Goal: Task Accomplishment & Management: Use online tool/utility

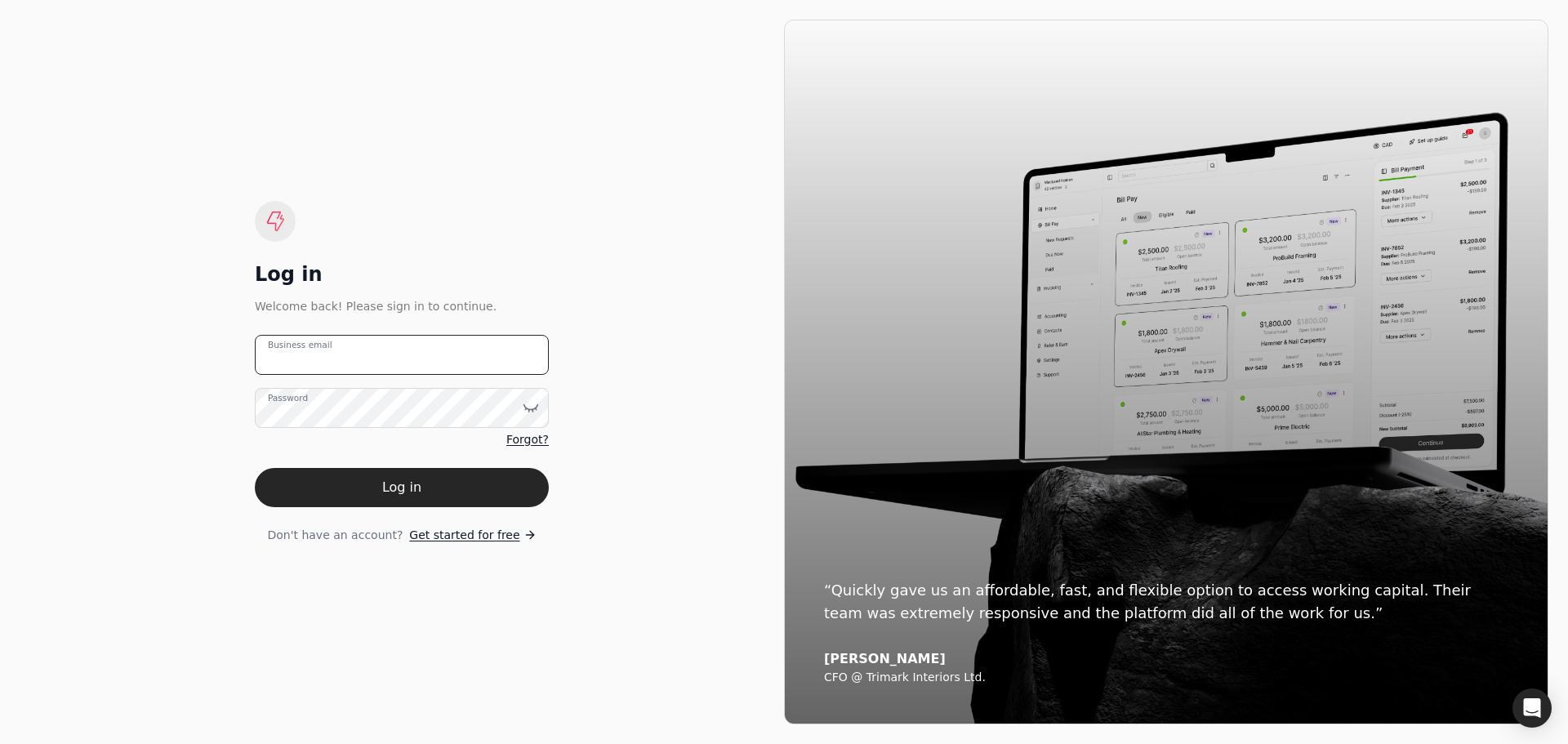
click at [347, 358] on email "Business email" at bounding box center [402, 354] width 294 height 40
type email "[EMAIL_ADDRESS][DOMAIN_NAME]"
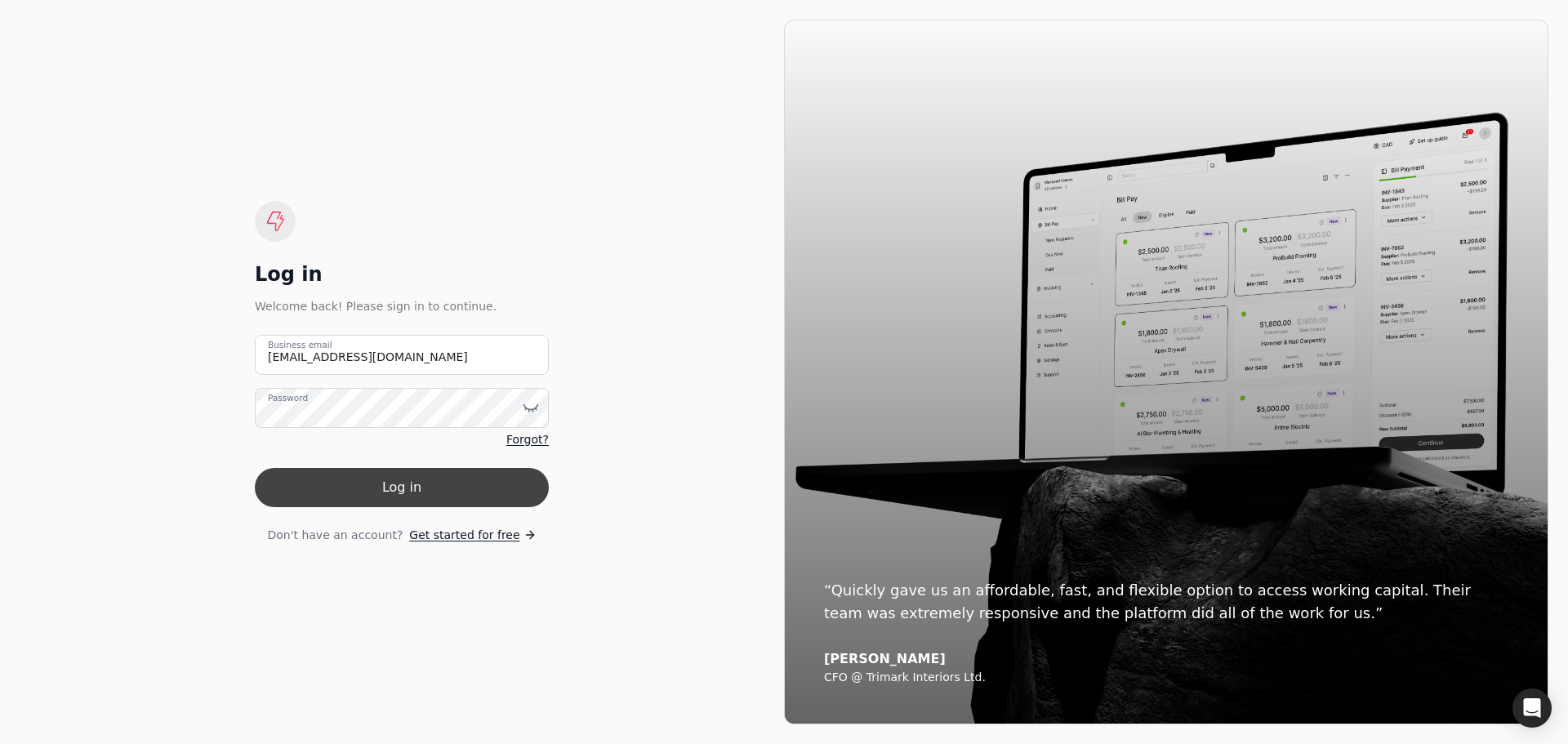
click at [404, 482] on button "Log in" at bounding box center [402, 488] width 294 height 39
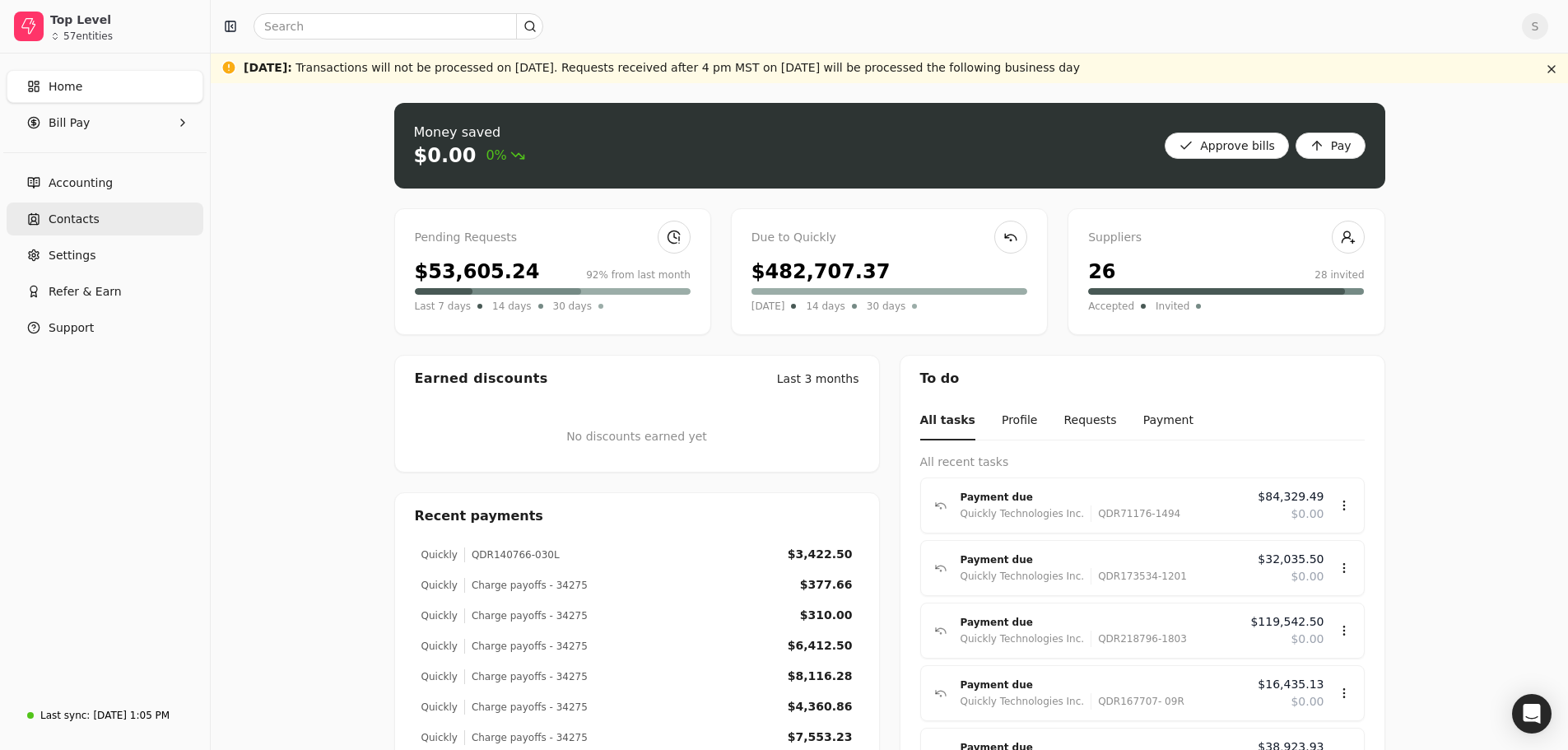
click at [83, 228] on link "Contacts" at bounding box center [105, 219] width 197 height 33
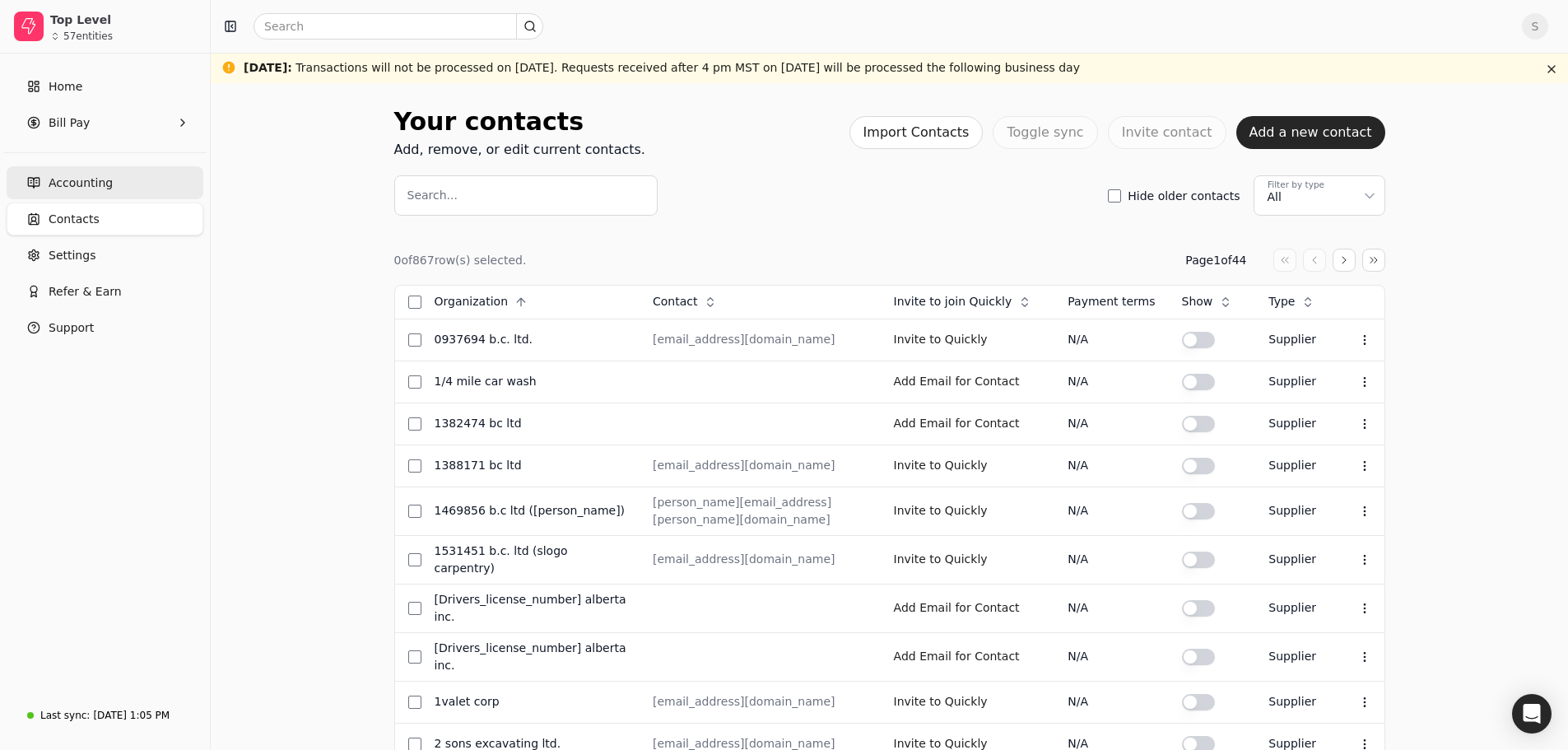
click at [88, 188] on span "Accounting" at bounding box center [80, 183] width 64 height 17
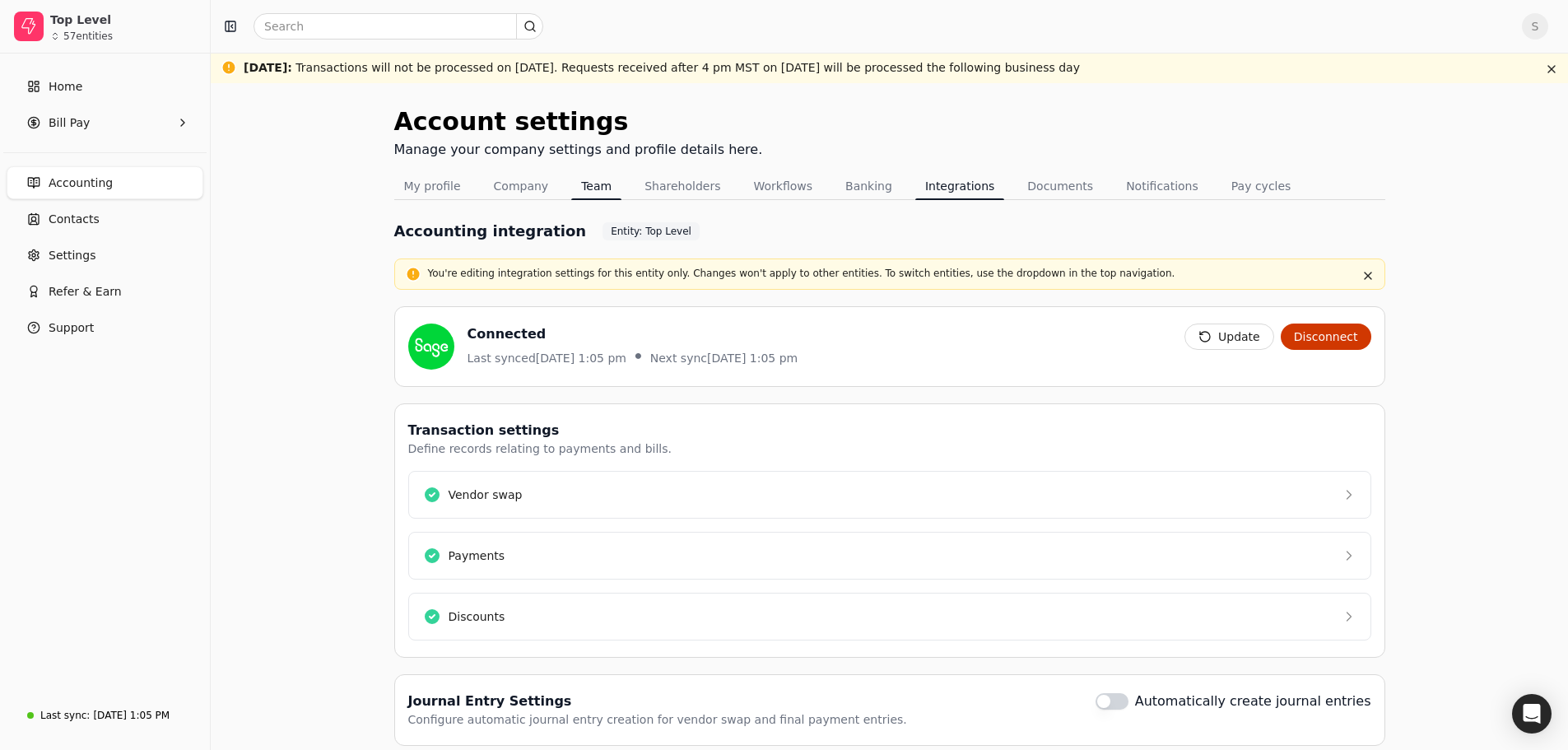
click at [588, 183] on button "Team" at bounding box center [596, 186] width 50 height 27
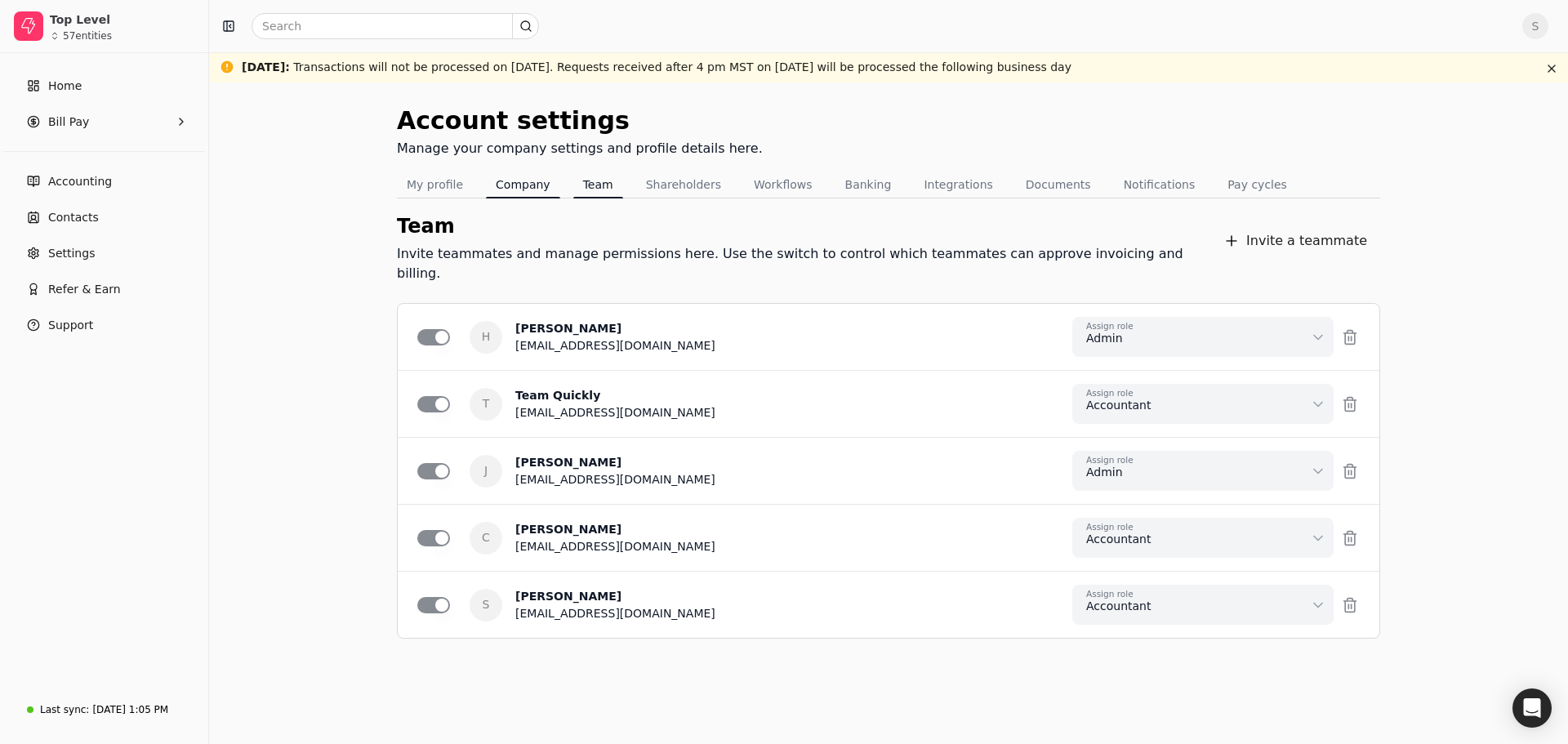
click at [522, 180] on button "Company" at bounding box center [522, 184] width 74 height 26
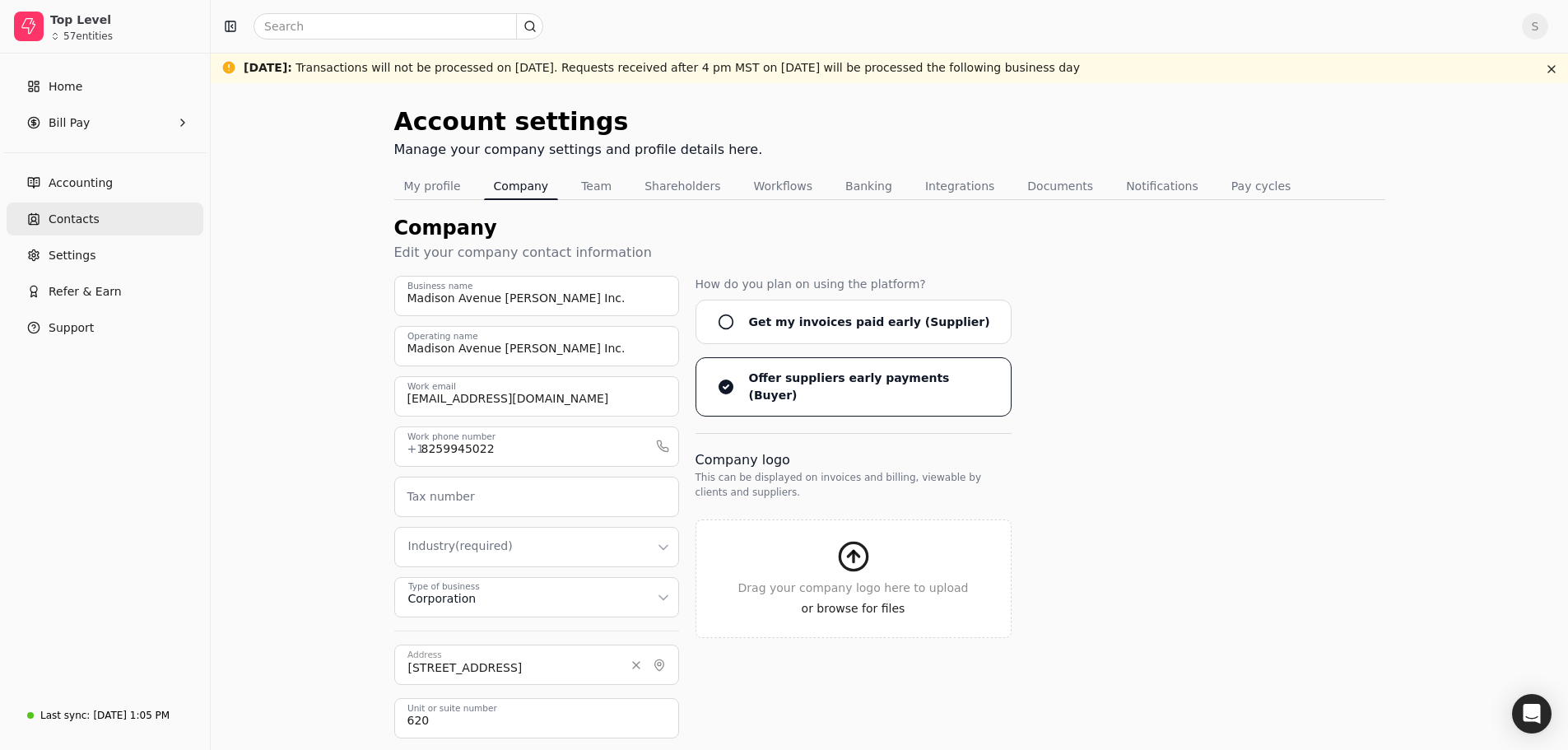
click at [62, 212] on span "Contacts" at bounding box center [74, 219] width 51 height 17
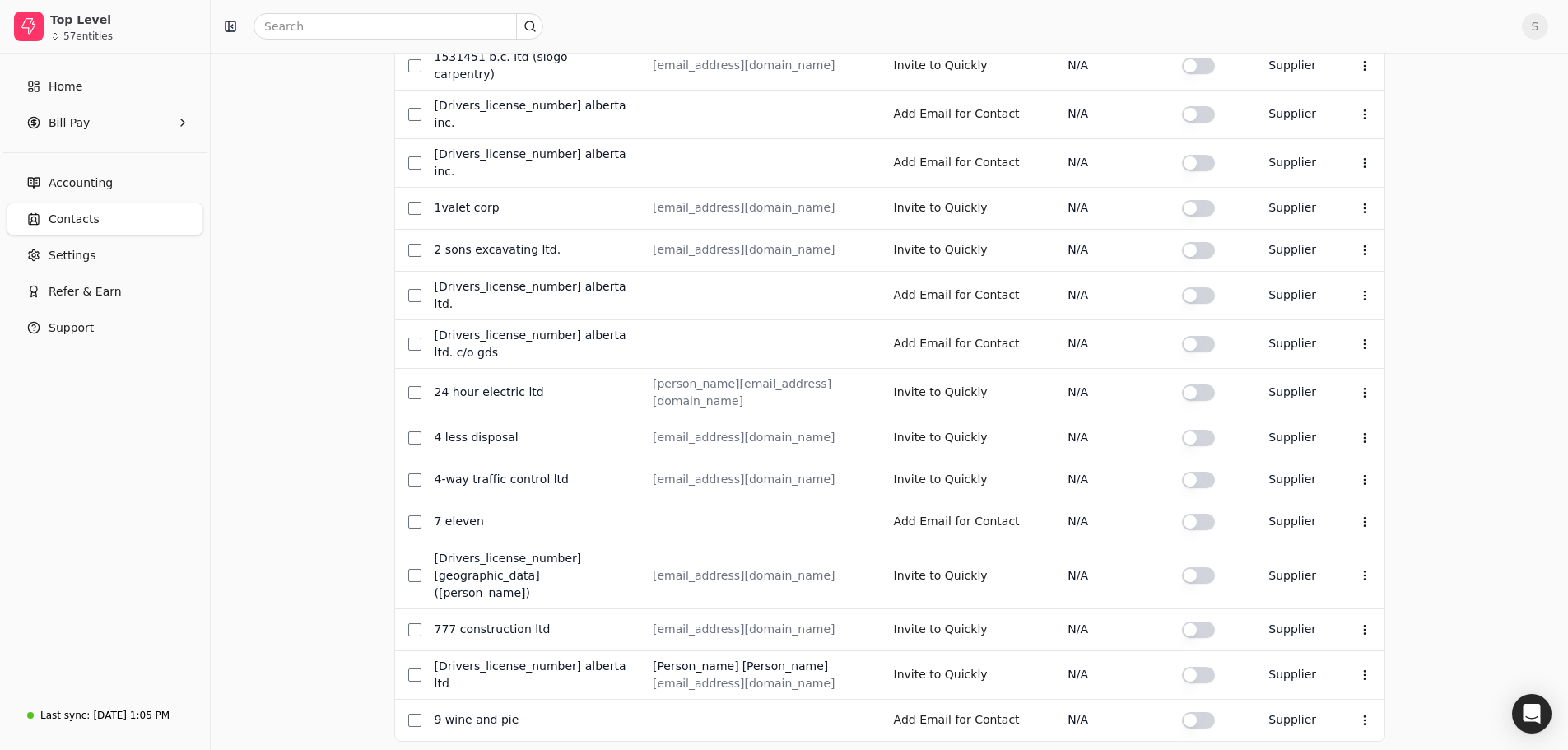
scroll to position [518, 0]
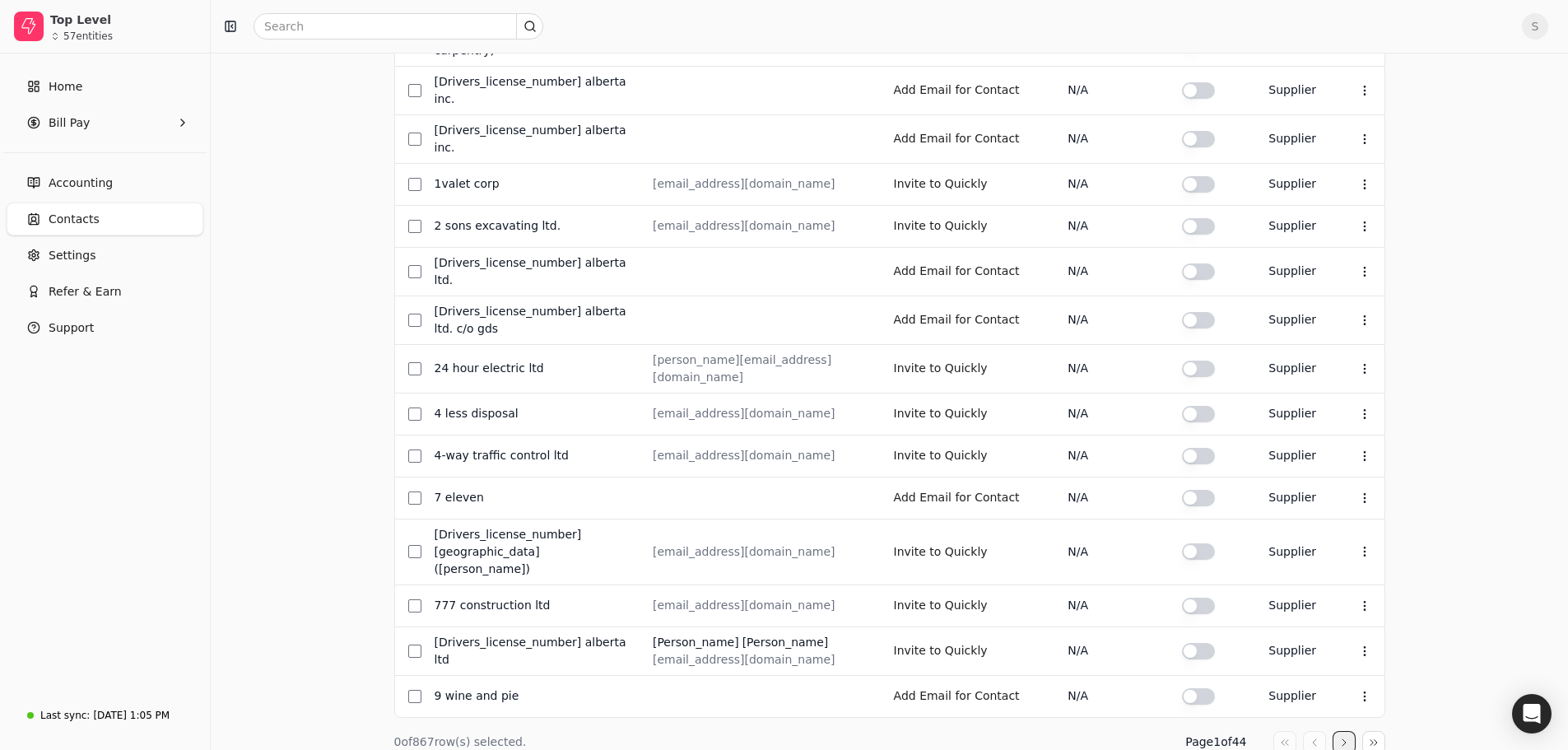
click at [1339, 731] on button "button" at bounding box center [1344, 742] width 23 height 23
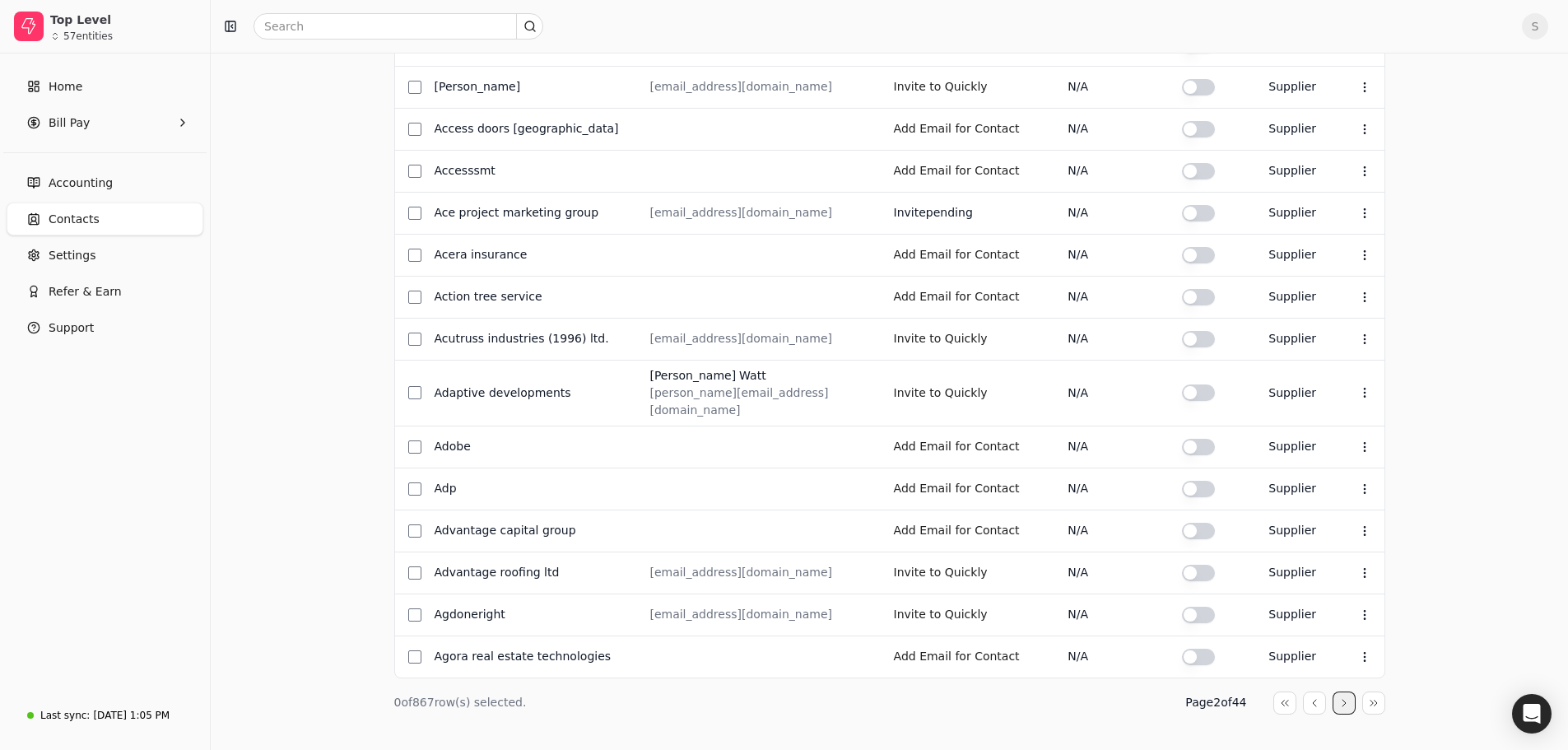
click at [1333, 692] on button "button" at bounding box center [1344, 703] width 23 height 23
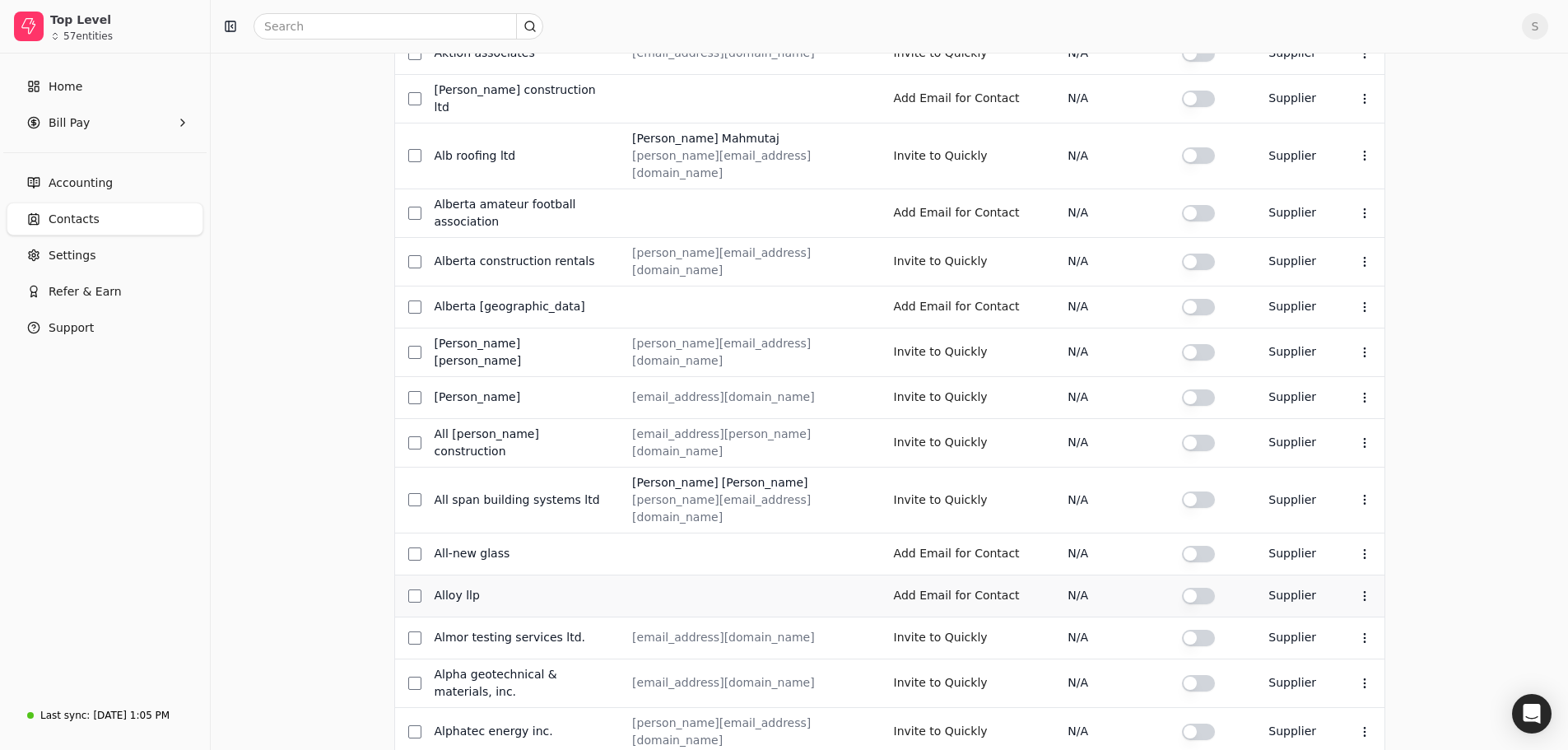
scroll to position [531, 0]
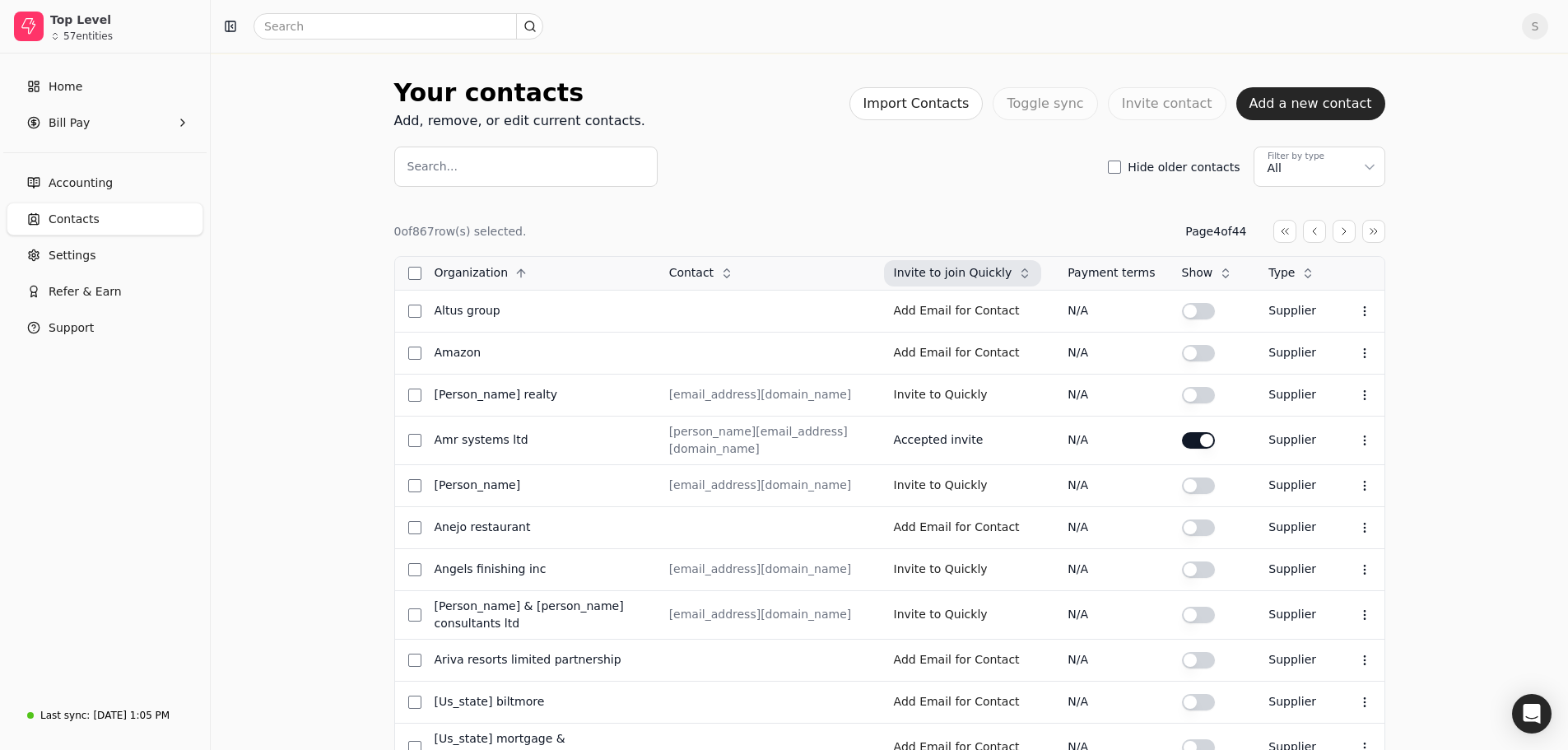
scroll to position [0, 0]
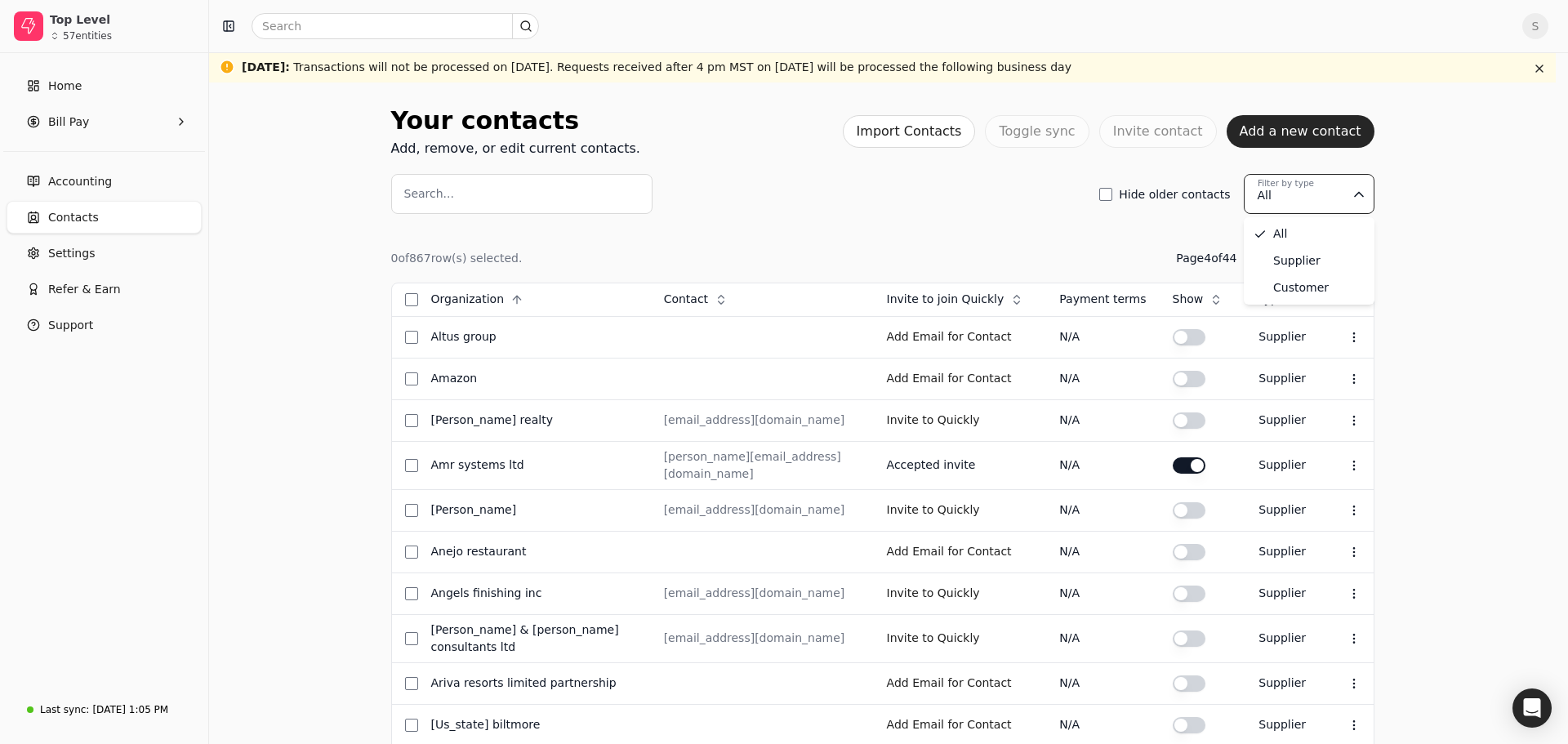
click at [1323, 198] on html "Top Level 57 entities Home Bill Pay Accounting Contacts Settings Refer & Earn S…" at bounding box center [784, 641] width 1568 height 1283
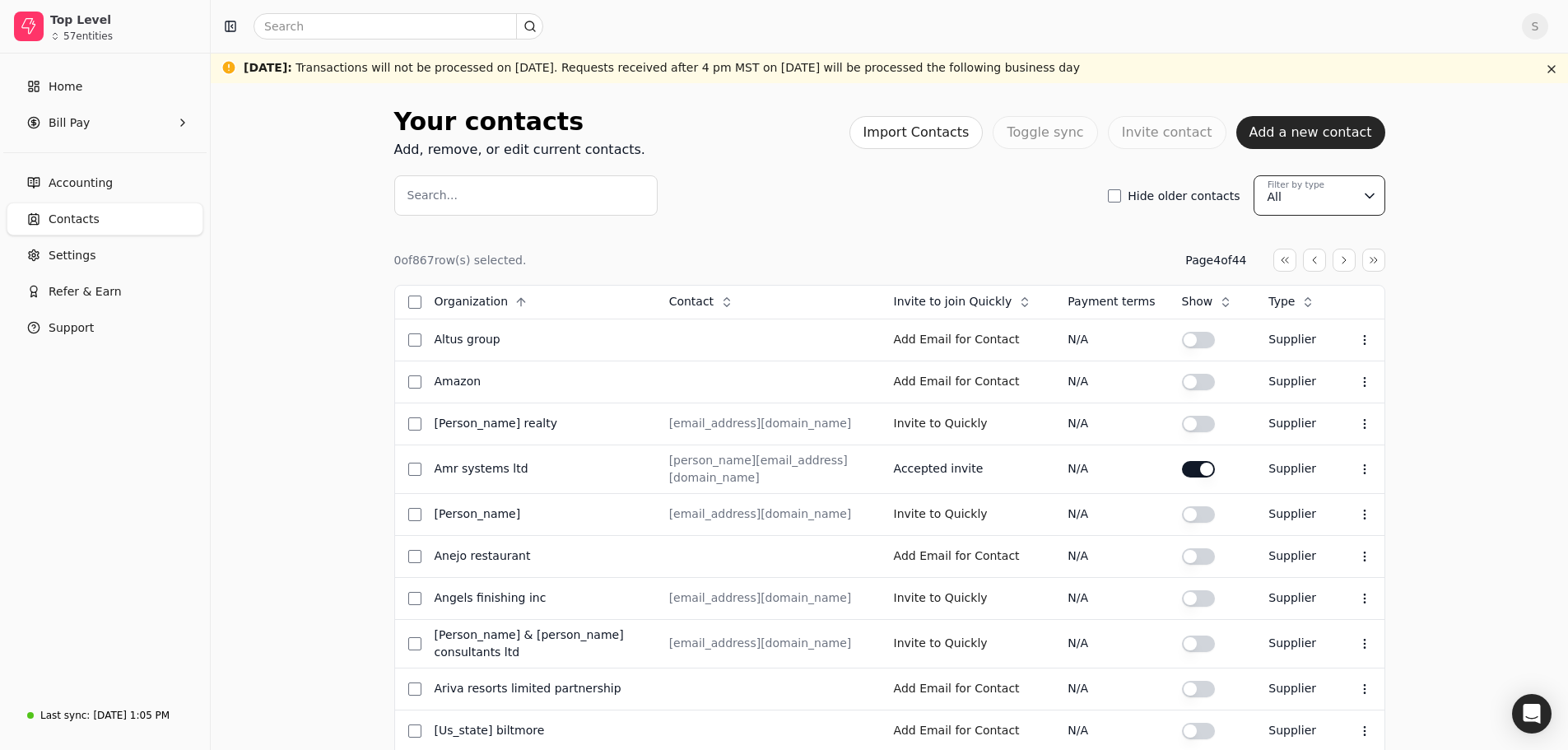
click at [876, 223] on html "Top Level 57 entities Home Bill Pay Accounting Contacts Settings Refer & Earn S…" at bounding box center [784, 646] width 1568 height 1294
click at [472, 195] on input "Search..." at bounding box center [526, 195] width 264 height 40
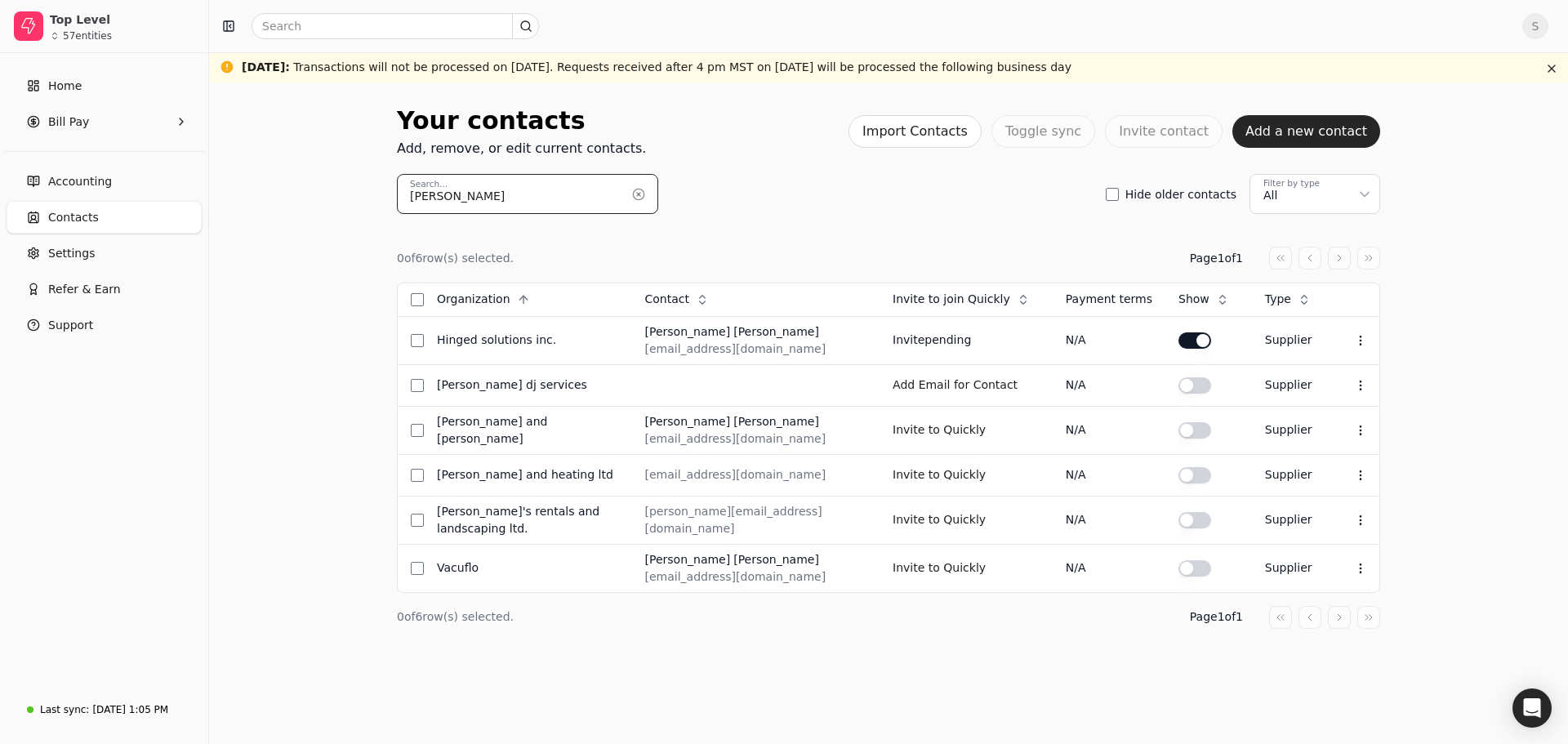
type input "[PERSON_NAME]"
click at [77, 121] on span "Bill Pay" at bounding box center [69, 122] width 41 height 17
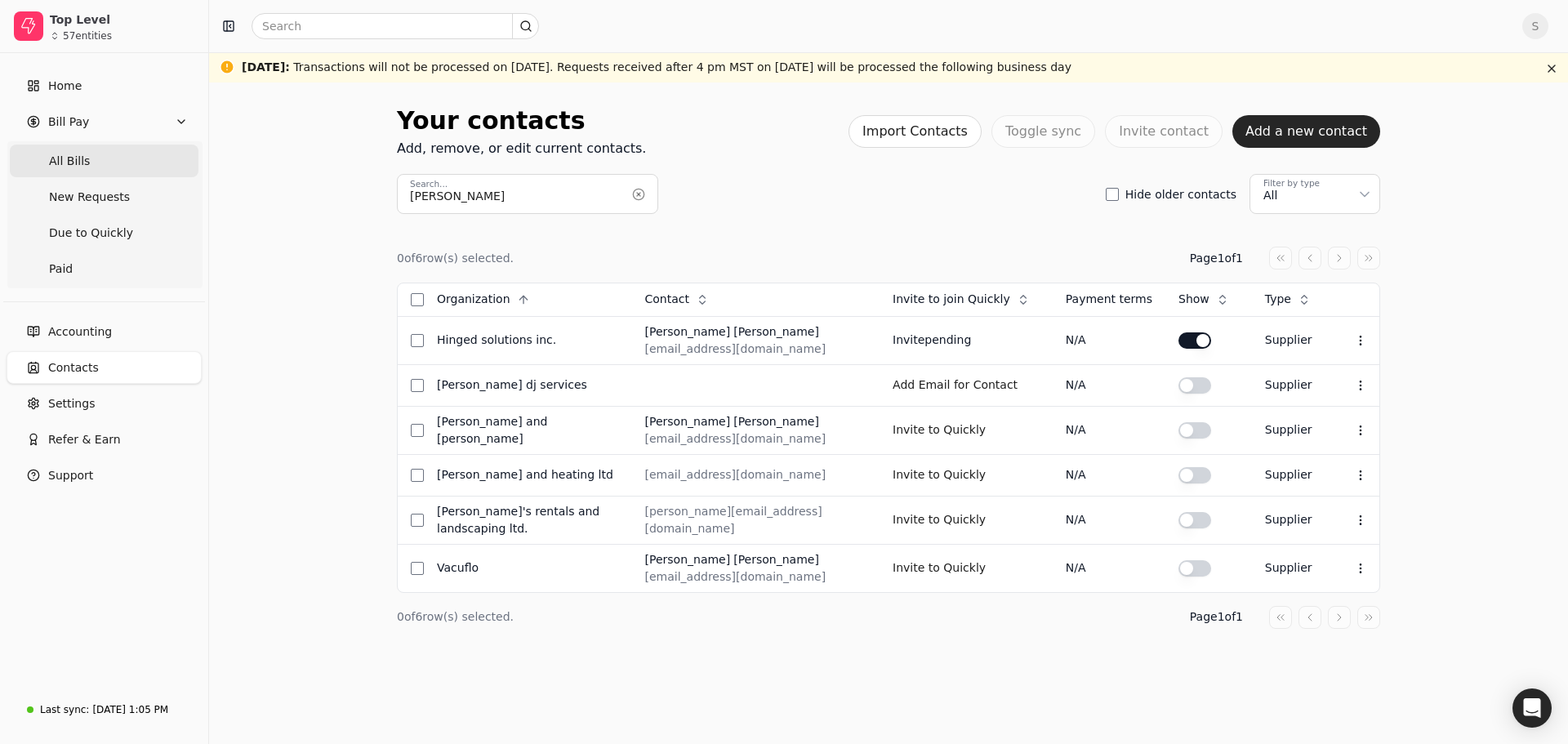
click at [73, 161] on span "All Bills" at bounding box center [70, 161] width 41 height 17
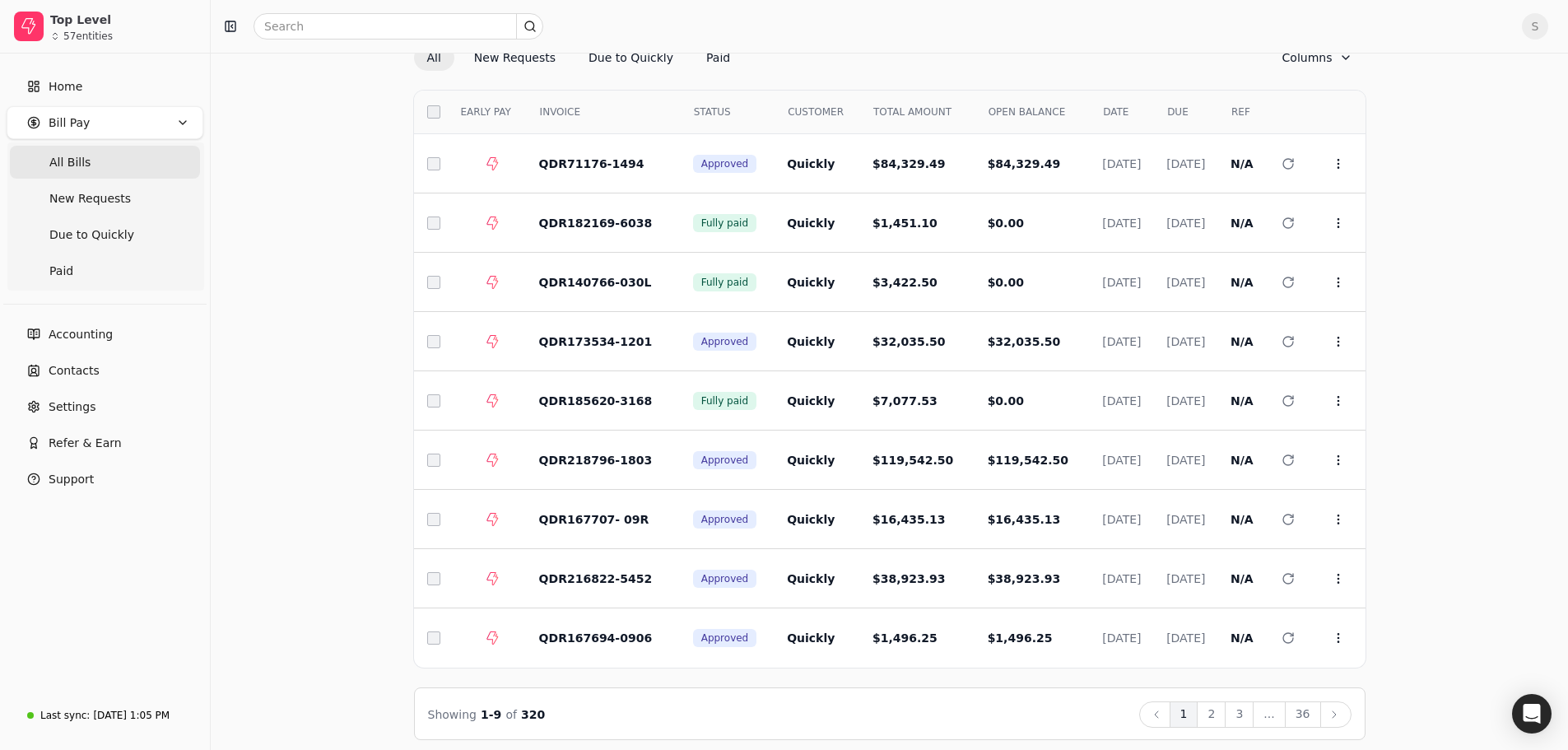
scroll to position [115, 0]
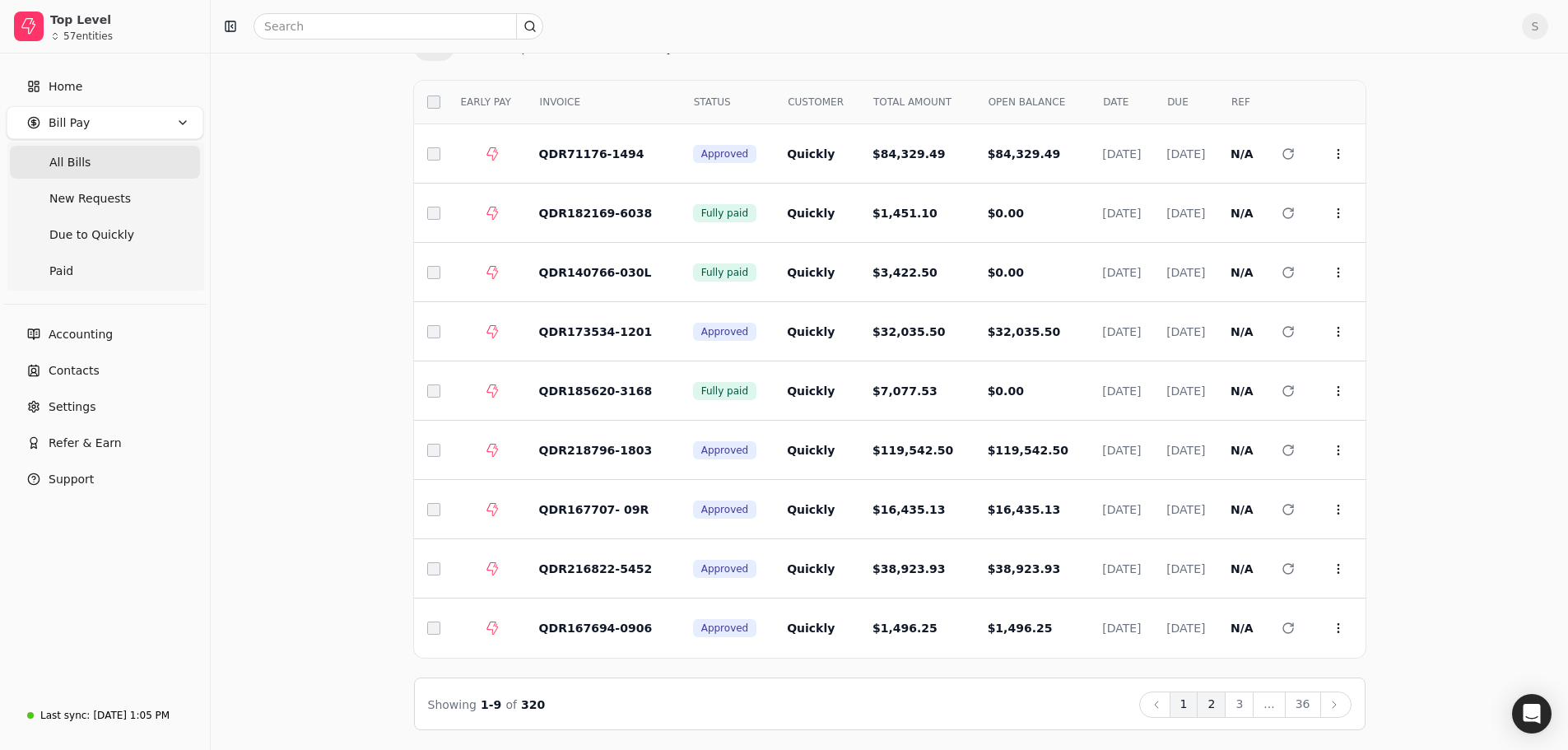
click at [1211, 700] on button "2" at bounding box center [1211, 705] width 29 height 27
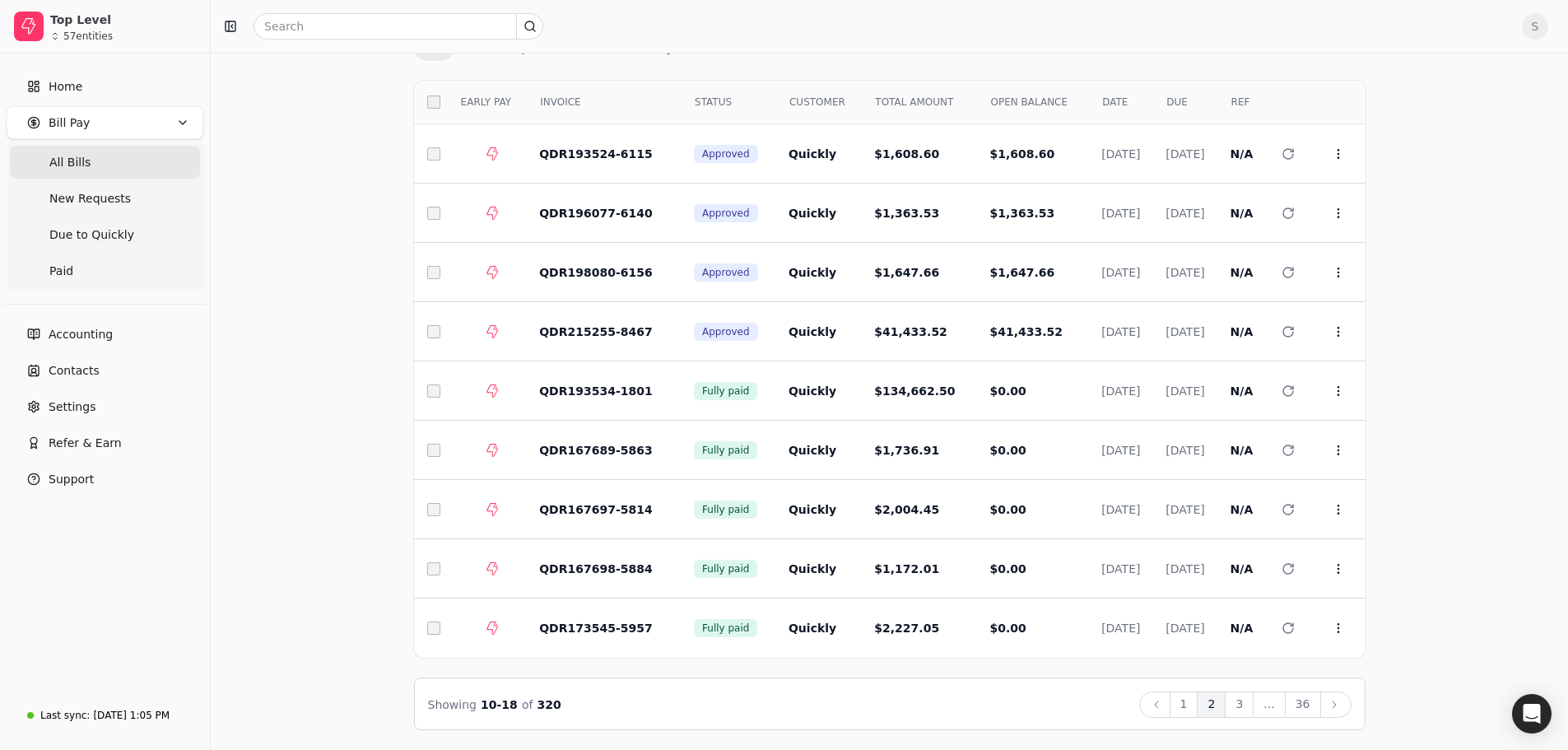
click at [1493, 646] on div "Bill Pay All New Requests Due to Quickly Paid Columns Select EARLY PAY INVOICE …" at bounding box center [888, 360] width 1317 height 741
click at [1253, 704] on button "3" at bounding box center [1239, 705] width 29 height 27
click at [1253, 710] on button "4" at bounding box center [1239, 705] width 29 height 27
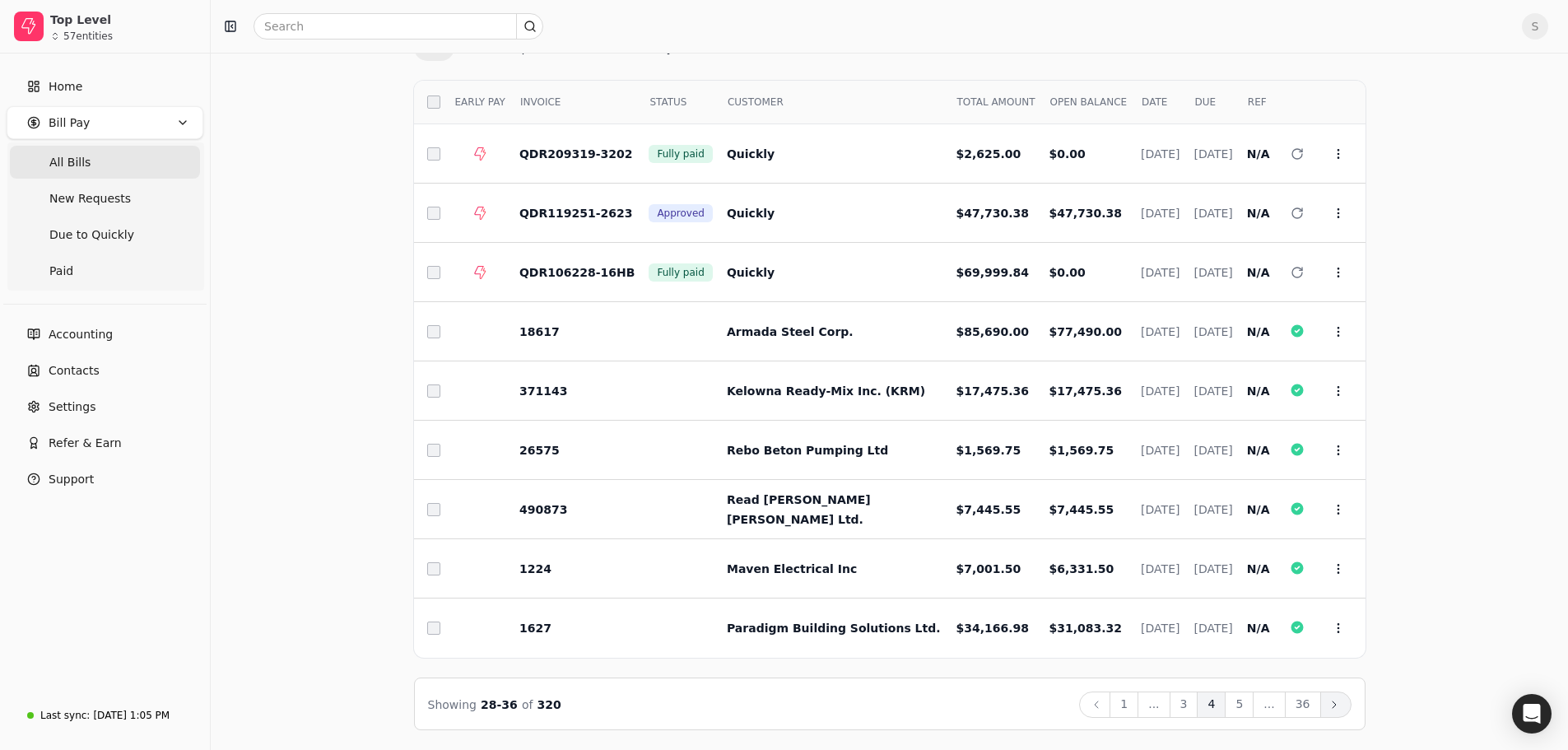
click at [1339, 702] on icon at bounding box center [1333, 704] width 13 height 13
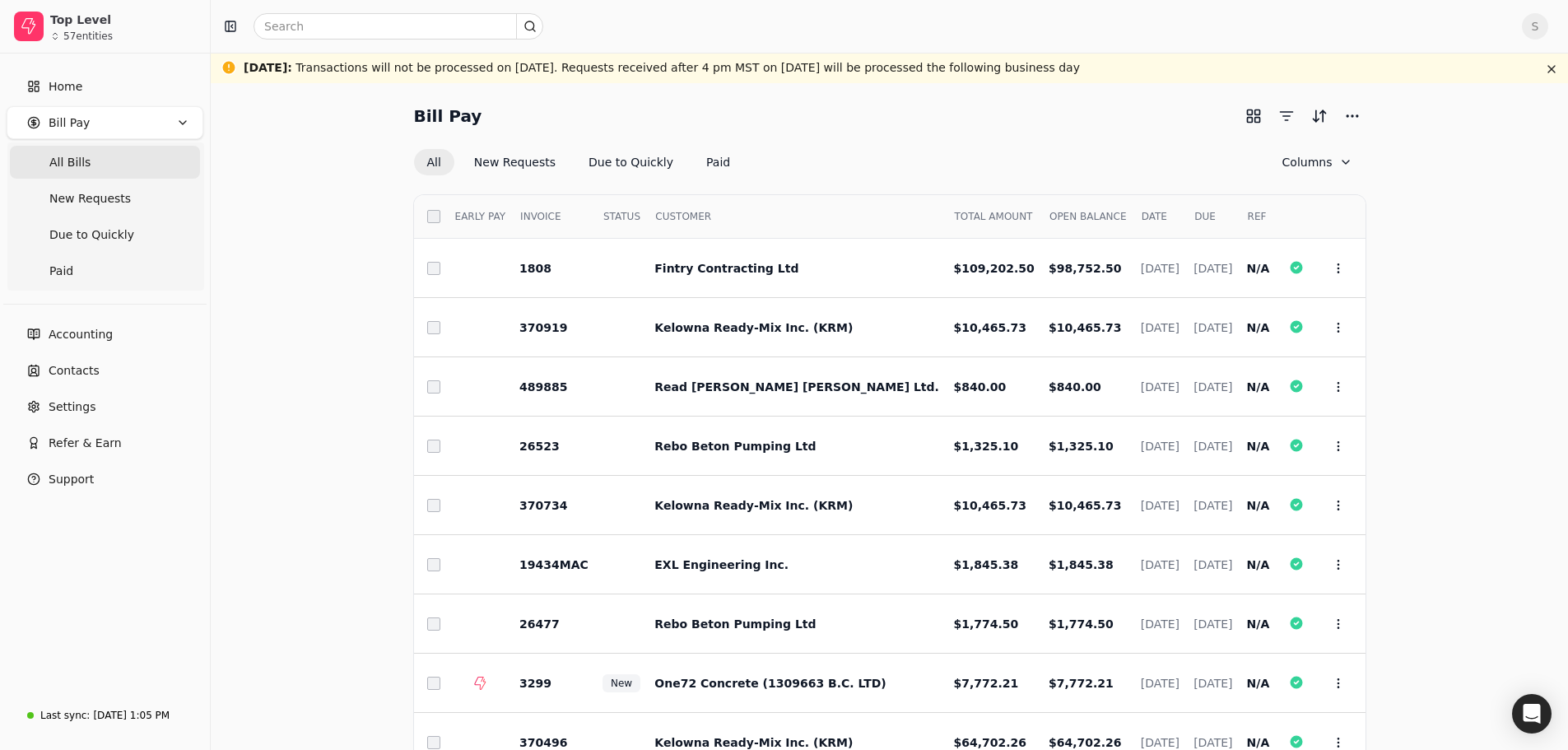
click at [1446, 410] on div "Bill Pay All New Requests Due to Quickly Paid Columns Select EARLY PAY INVOICE …" at bounding box center [888, 473] width 1317 height 741
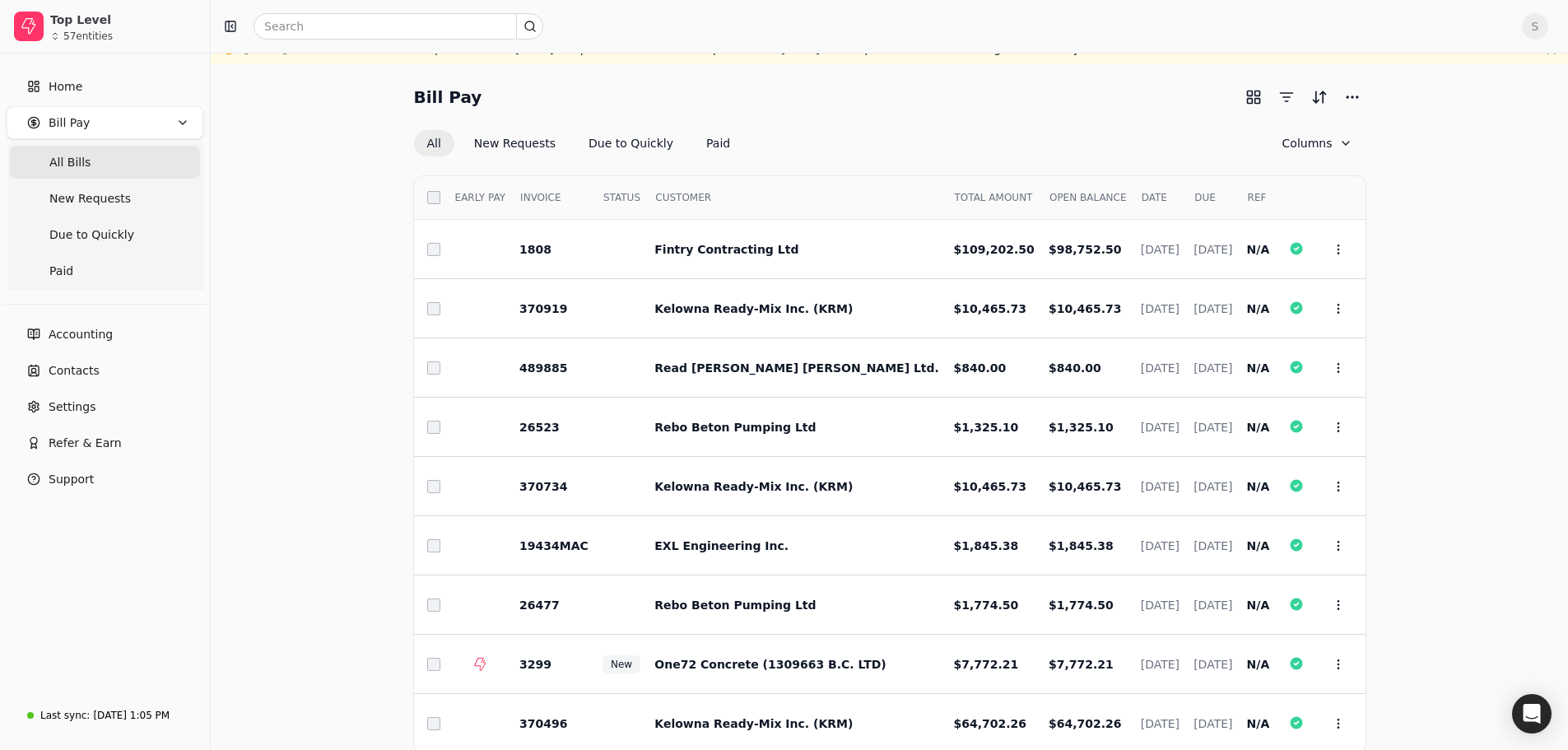
scroll to position [115, 0]
